Goal: Task Accomplishment & Management: Use online tool/utility

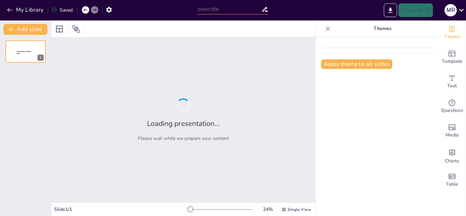
type input "Matrices y Arreglos: Fundamentos Esenciales en Programación"
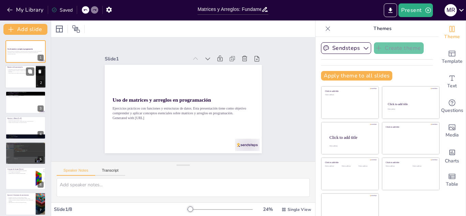
click at [23, 84] on div at bounding box center [25, 77] width 41 height 23
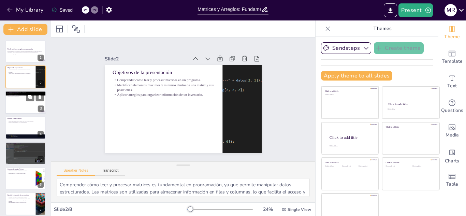
click at [13, 100] on div at bounding box center [25, 102] width 41 height 23
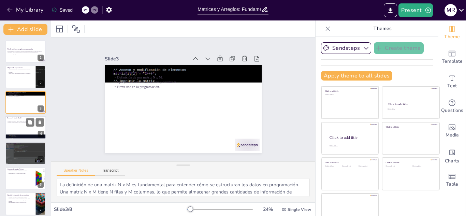
click at [17, 132] on div at bounding box center [25, 127] width 41 height 23
type textarea "La lectura de una matriz N x M es el primer paso para trabajar con datos tabula…"
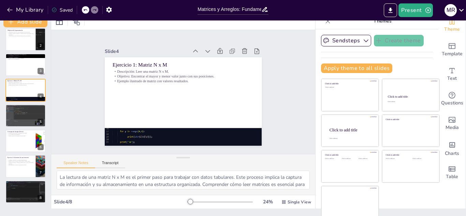
scroll to position [10, 0]
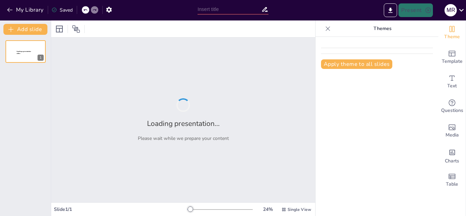
type input "New Sendsteps"
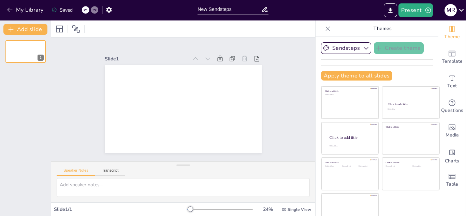
scroll to position [10, 0]
